Goal: Task Accomplishment & Management: Complete application form

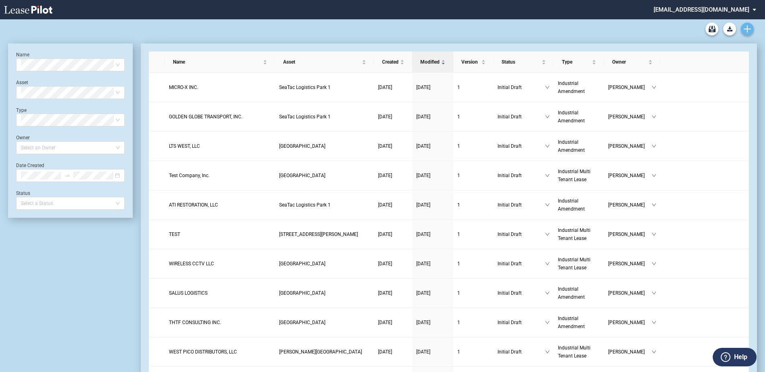
click at [743, 31] on link "Create new document" at bounding box center [747, 29] width 13 height 13
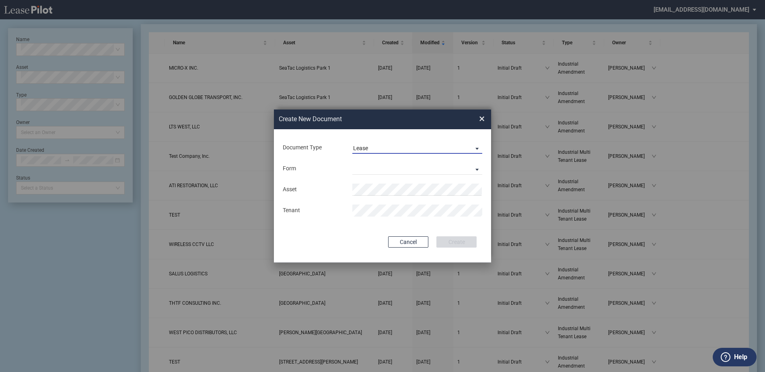
click at [369, 152] on span "Lease" at bounding box center [410, 148] width 115 height 8
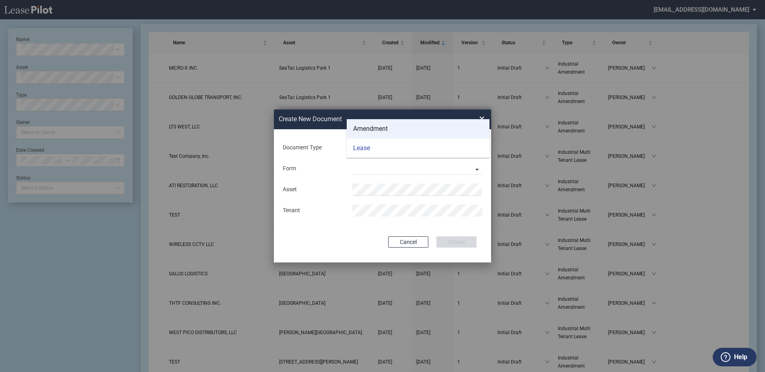
click at [377, 131] on div "Amendment" at bounding box center [370, 128] width 35 height 9
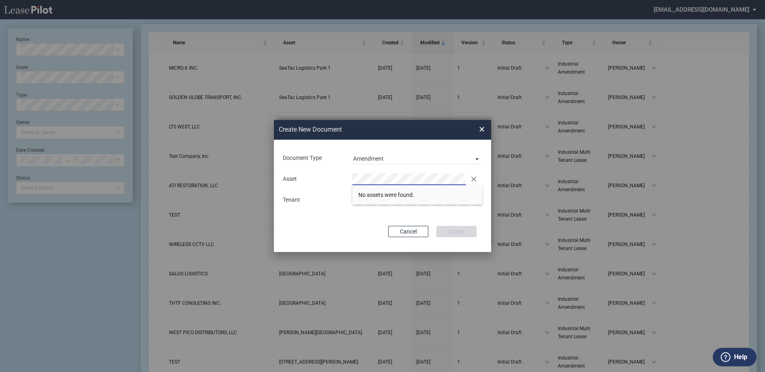
click at [479, 127] on div "Create New Document Create New Conformed Deal ×" at bounding box center [382, 130] width 217 height 20
click at [481, 129] on span "×" at bounding box center [482, 129] width 6 height 13
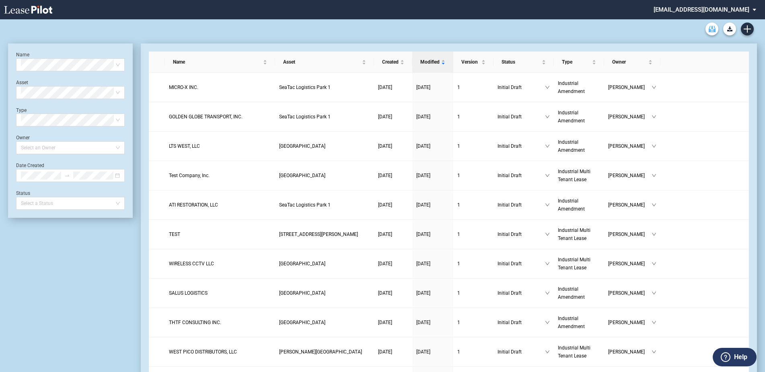
click at [710, 30] on use "Archive" at bounding box center [712, 29] width 7 height 6
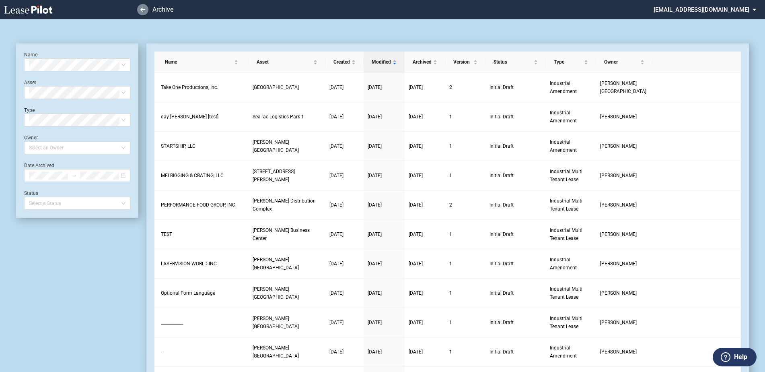
click at [143, 6] on link at bounding box center [142, 9] width 11 height 11
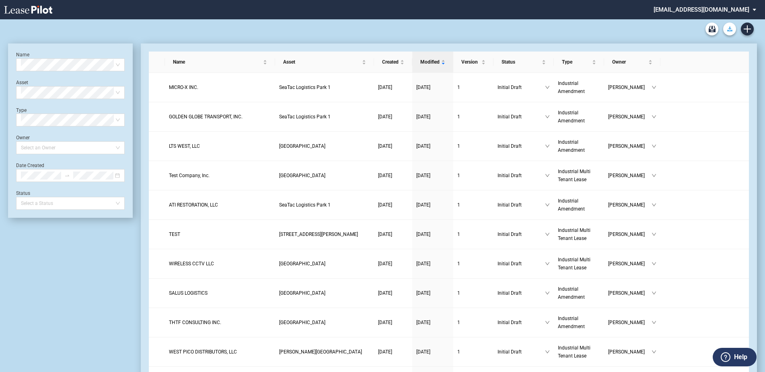
click at [733, 29] on button "Download Blank Form" at bounding box center [729, 29] width 13 height 13
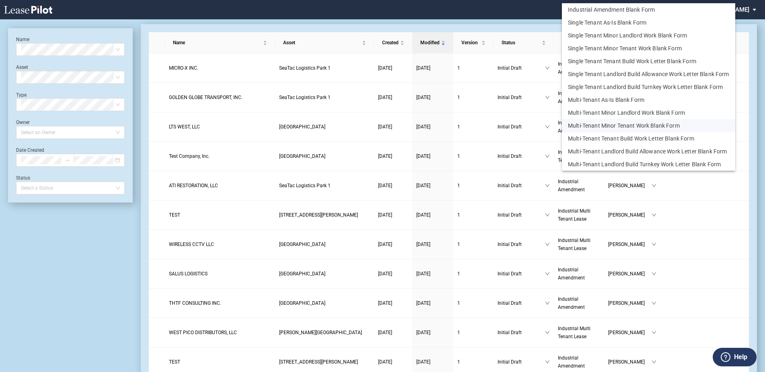
click at [649, 126] on button "Multi-Tenant Minor Tenant Work Blank Form" at bounding box center [648, 125] width 173 height 13
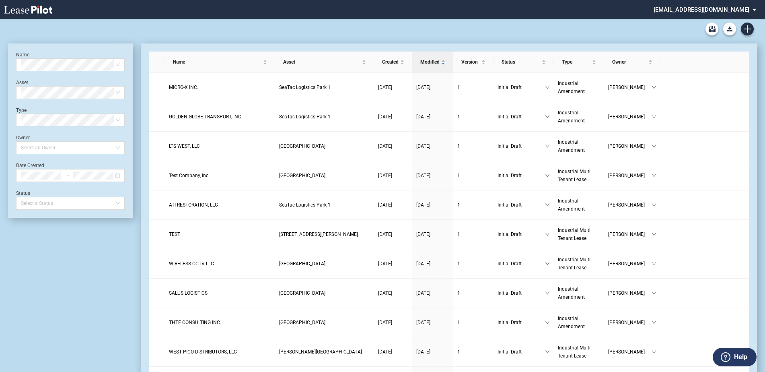
drag, startPoint x: 105, startPoint y: 366, endPoint x: 105, endPoint y: 351, distance: 15.3
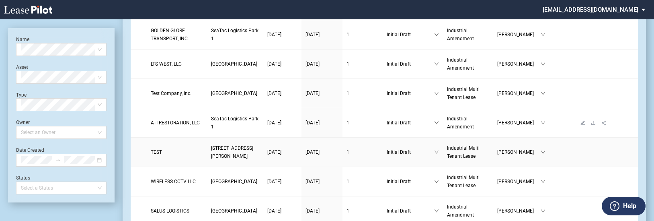
scroll to position [121, 0]
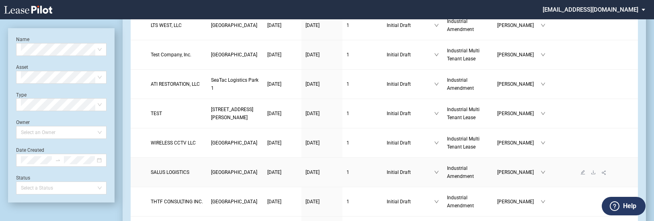
click at [188, 173] on span "SALUS LOGISTICS" at bounding box center [170, 172] width 39 height 6
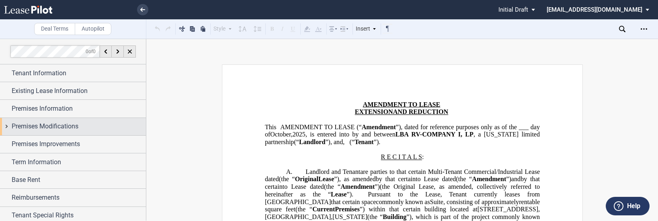
click at [38, 123] on span "Premises Modifications" at bounding box center [45, 126] width 67 height 10
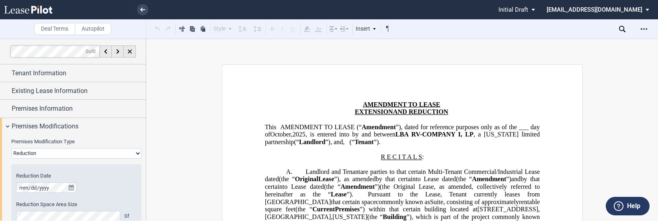
click at [52, 153] on select "None Expansion Relocation Reduction Termination" at bounding box center [76, 153] width 130 height 10
select select "expansion"
click at [11, 148] on select "None Expansion Relocation Reduction Termination" at bounding box center [76, 153] width 130 height 10
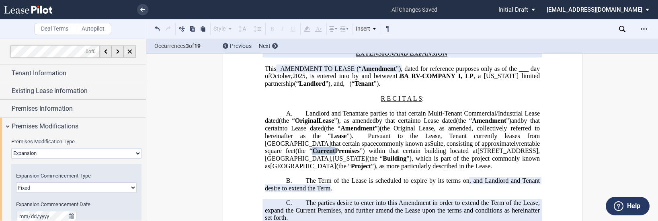
scroll to position [40, 0]
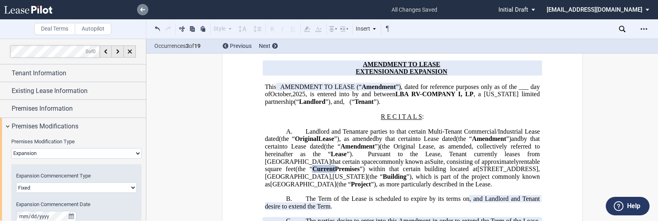
click at [142, 8] on use at bounding box center [142, 10] width 5 height 4
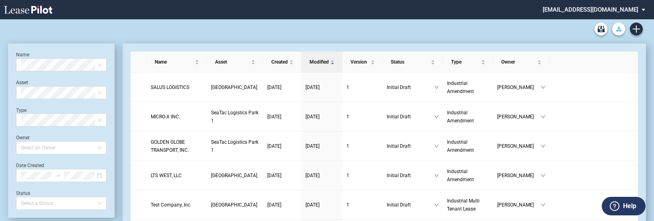
click at [618, 28] on icon "Download Blank Form" at bounding box center [618, 29] width 5 height 5
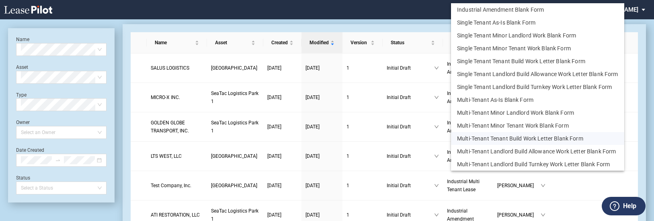
click at [497, 138] on button "Multi-Tenant Tenant Build Work Letter Blank Form" at bounding box center [537, 138] width 173 height 13
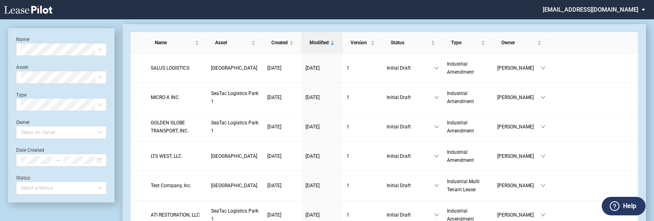
click at [265, 13] on li at bounding box center [235, 9] width 298 height 19
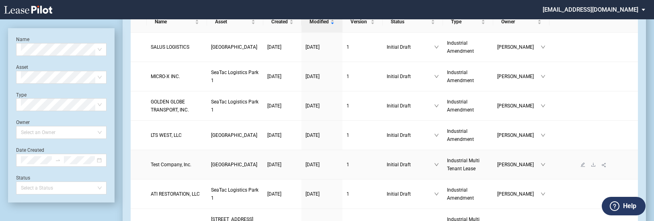
click at [167, 163] on span "Test Company, Inc." at bounding box center [171, 165] width 41 height 6
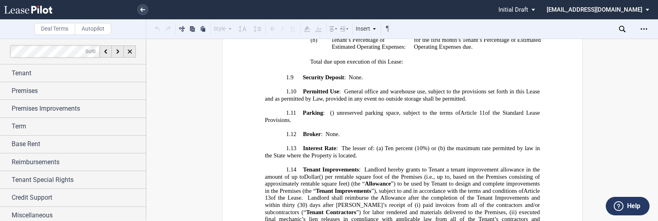
scroll to position [826, 0]
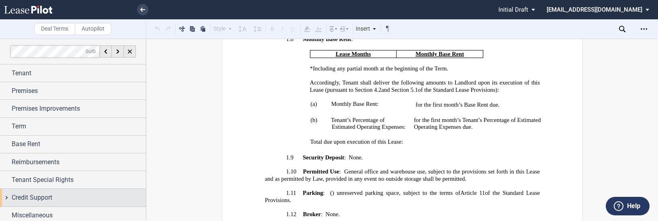
click at [75, 200] on div "Credit Support" at bounding box center [79, 198] width 134 height 10
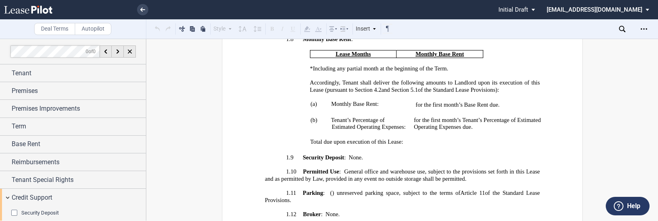
click at [51, 214] on span "Security Deposit" at bounding box center [39, 212] width 37 height 6
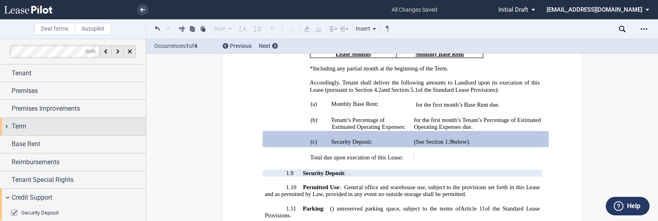
click at [20, 124] on span "Term" at bounding box center [19, 126] width 14 height 10
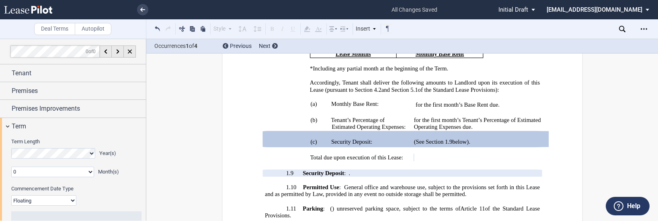
click at [49, 201] on select "Fixed Floating" at bounding box center [43, 200] width 65 height 10
select select "fixed"
click at [11, 195] on select "Fixed Floating" at bounding box center [43, 200] width 65 height 10
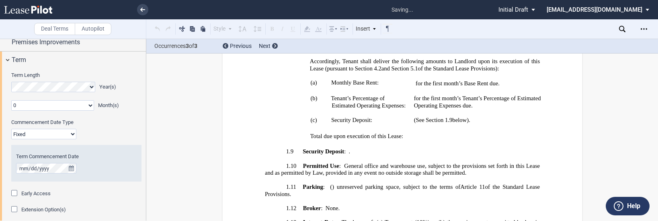
scroll to position [80, 0]
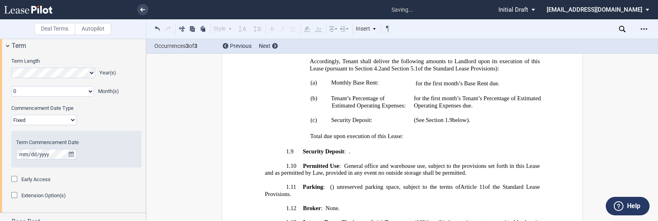
click at [37, 180] on span "Early Access" at bounding box center [35, 179] width 29 height 6
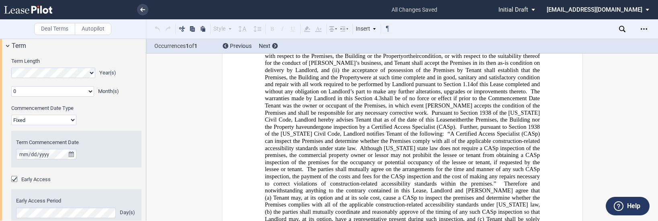
scroll to position [2056, 0]
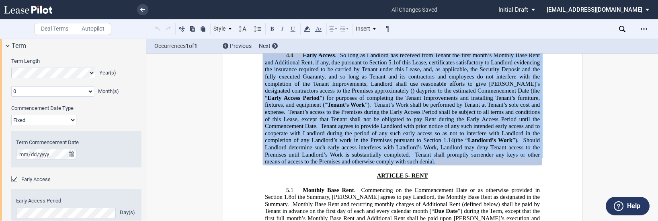
drag, startPoint x: 435, startPoint y: 162, endPoint x: 302, endPoint y: 55, distance: 170.7
click at [302, 55] on p "4.4 Early Access . So long as Landlord has received from Tenant the first month…" at bounding box center [402, 108] width 275 height 113
drag, startPoint x: 302, startPoint y: 55, endPoint x: 306, endPoint y: 71, distance: 16.9
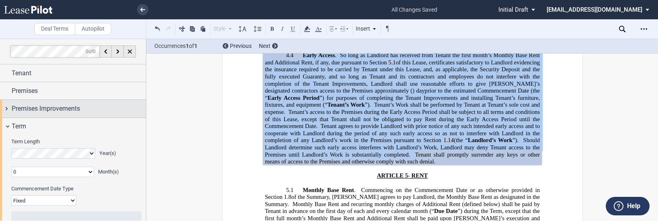
click at [58, 106] on span "Premises Improvements" at bounding box center [46, 109] width 68 height 10
